Goal: Information Seeking & Learning: Understand process/instructions

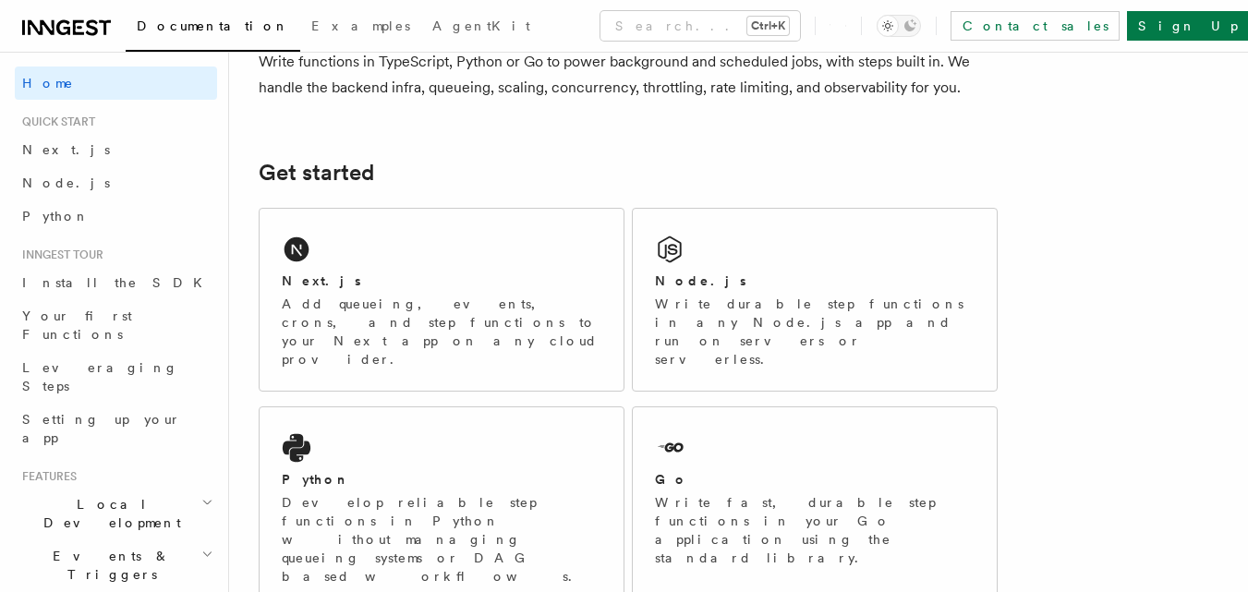
scroll to position [277, 0]
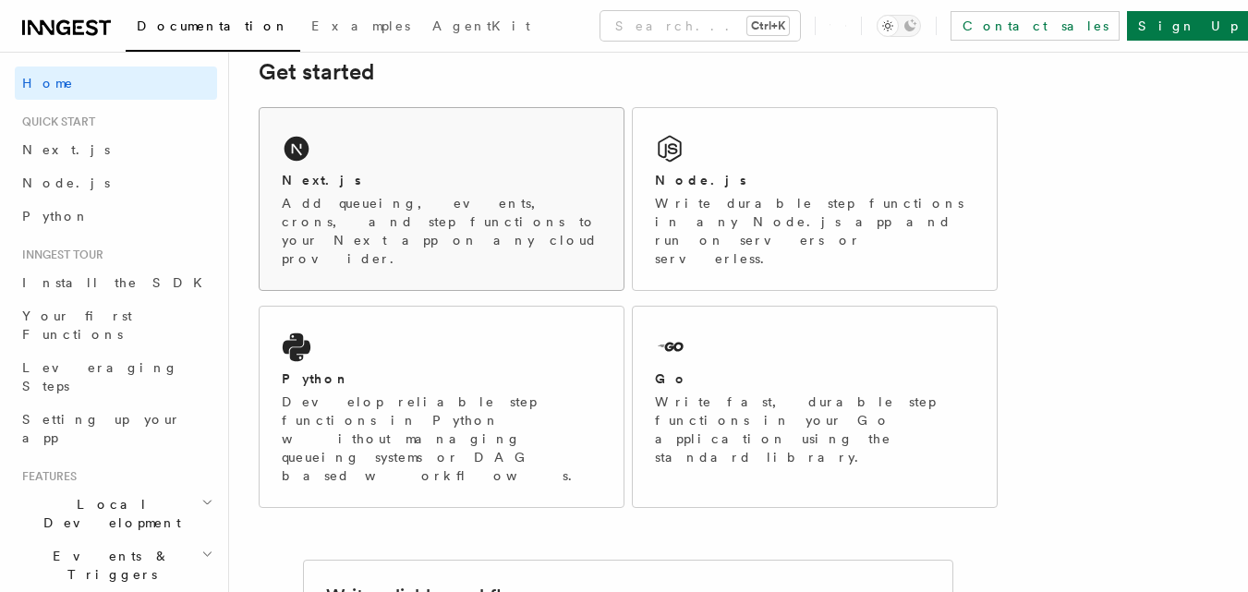
click at [363, 183] on div "Next.js" at bounding box center [442, 180] width 320 height 19
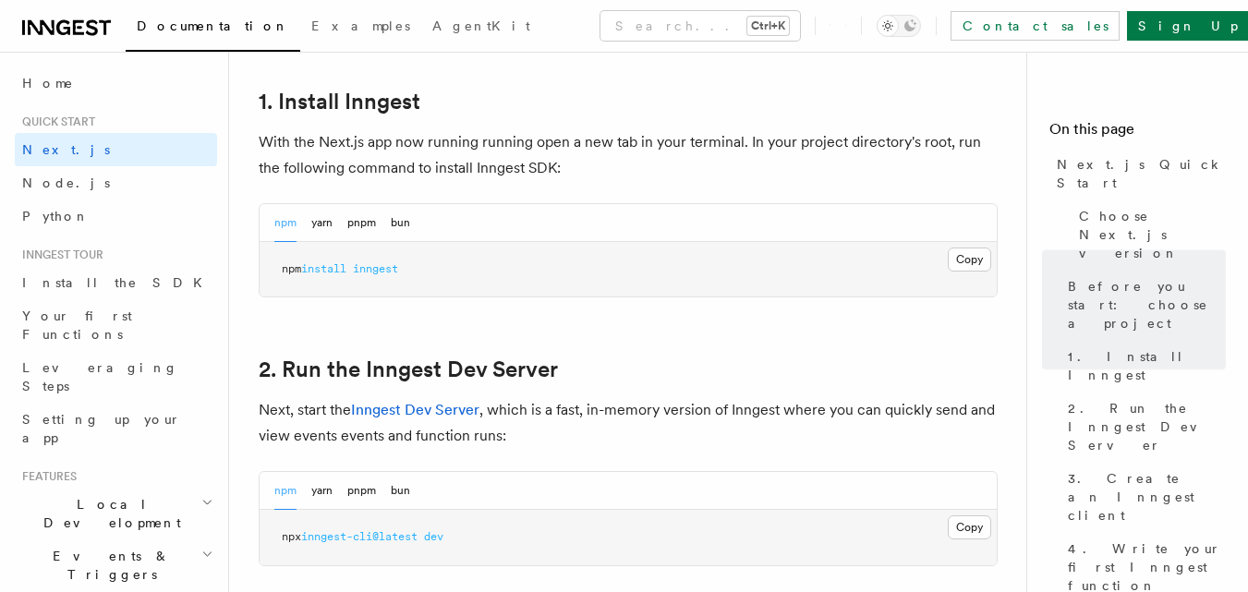
scroll to position [1016, 0]
click at [976, 260] on button "Copy Copied" at bounding box center [969, 258] width 43 height 24
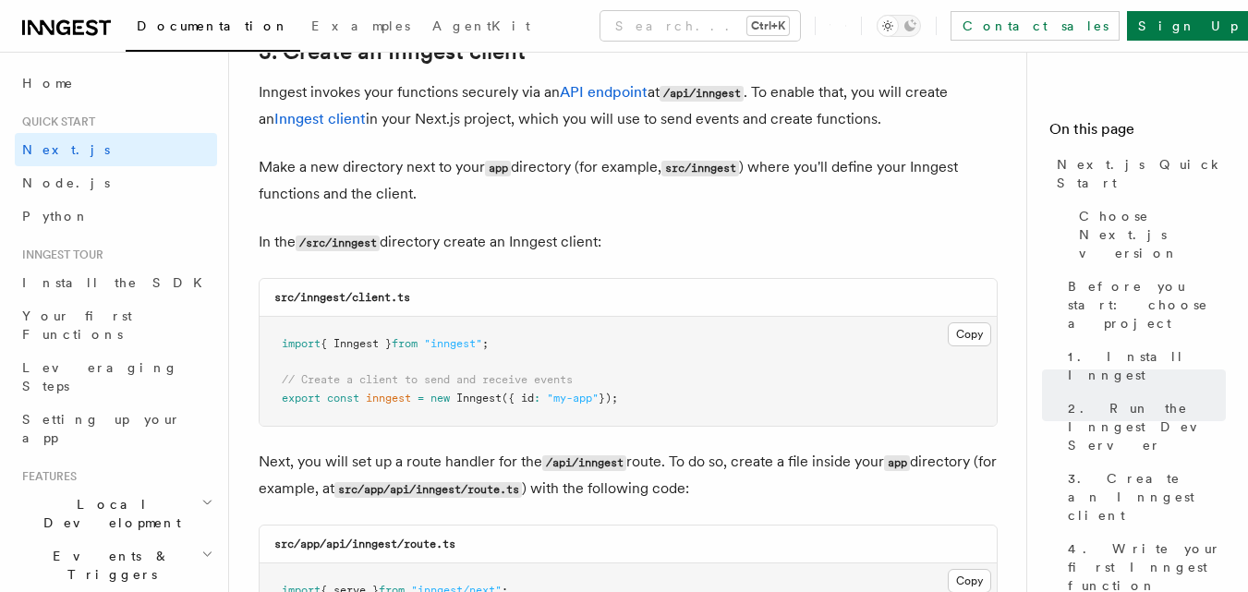
scroll to position [2310, 0]
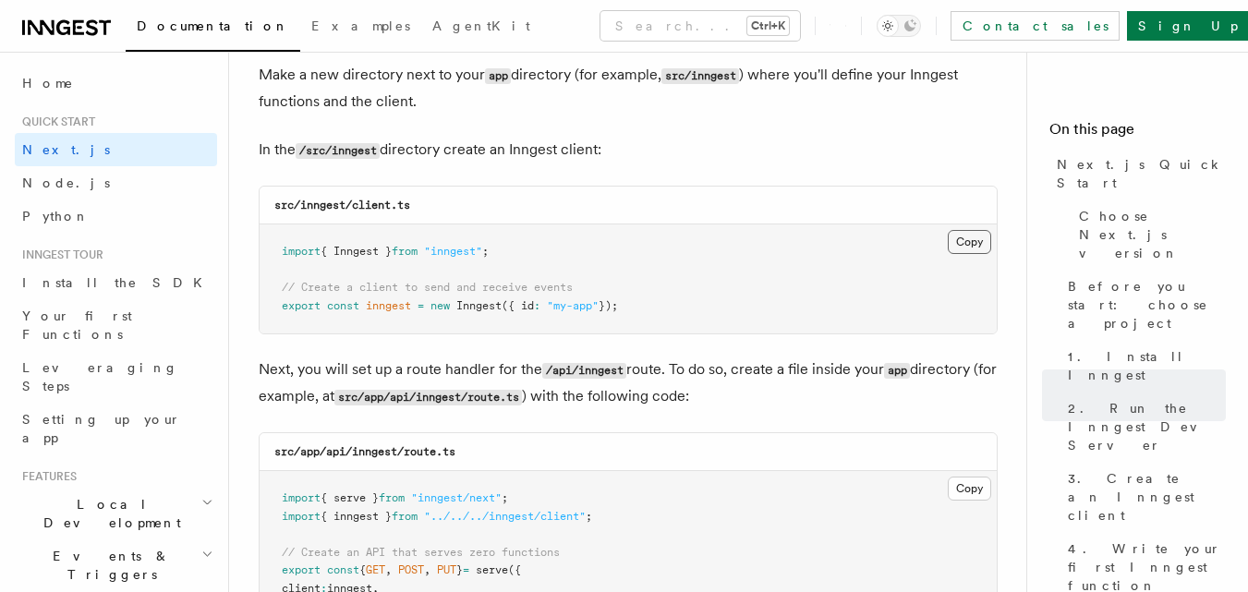
click at [964, 245] on button "Copy Copied" at bounding box center [969, 242] width 43 height 24
click at [977, 245] on button "Copy Copied" at bounding box center [969, 242] width 43 height 24
drag, startPoint x: 348, startPoint y: 204, endPoint x: 304, endPoint y: 207, distance: 44.4
click at [304, 207] on code "src/inngest/client.ts" at bounding box center [342, 205] width 136 height 13
copy code "inngest"
